Goal: Find specific page/section

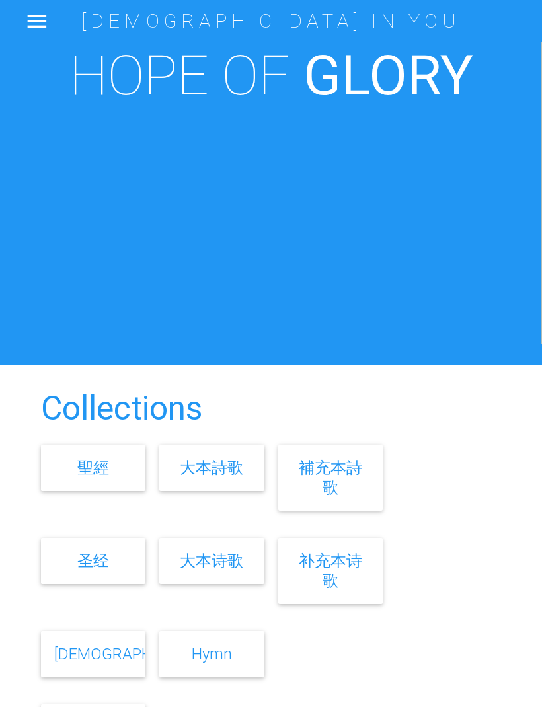
scroll to position [104, 0]
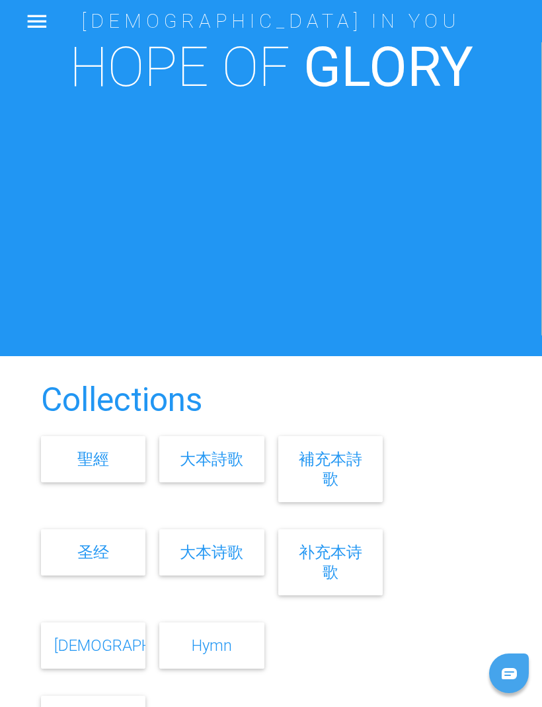
click at [212, 469] on link "大本詩歌" at bounding box center [211, 458] width 63 height 19
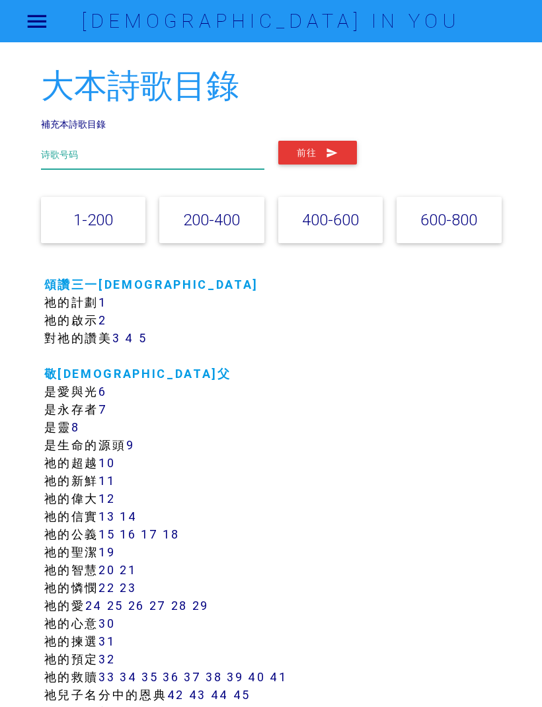
click at [161, 152] on input "text" at bounding box center [152, 155] width 223 height 28
click at [317, 151] on button "前往" at bounding box center [317, 153] width 79 height 24
click at [133, 164] on input "157" at bounding box center [152, 155] width 223 height 28
type input "1"
type input "178"
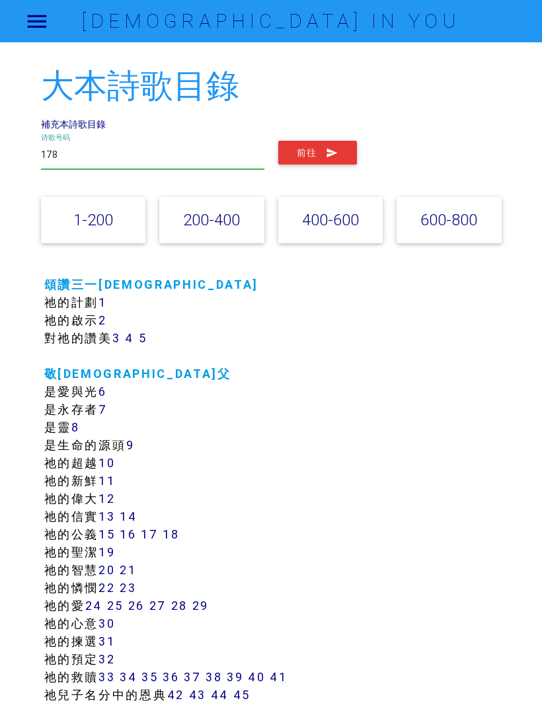
click at [317, 151] on button "前往" at bounding box center [317, 153] width 79 height 24
